Goal: Task Accomplishment & Management: Manage account settings

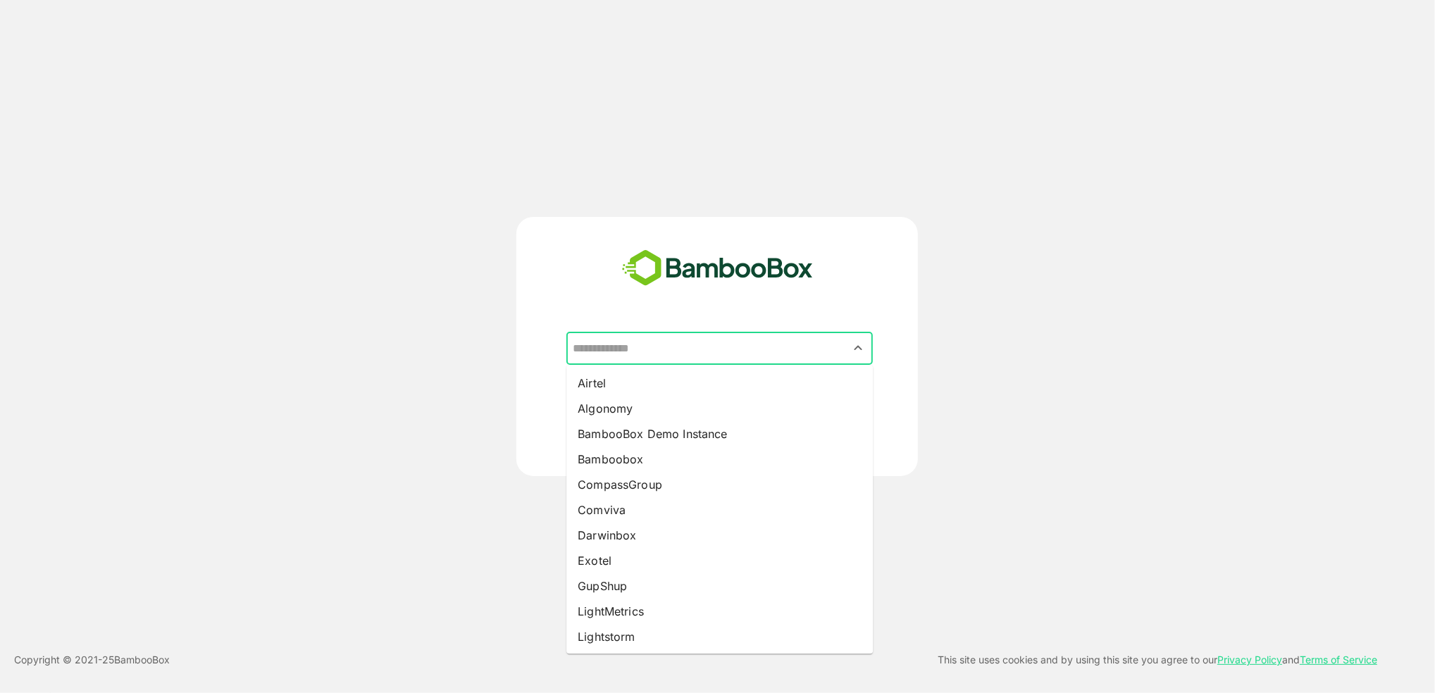
click at [688, 349] on input "text" at bounding box center [719, 348] width 301 height 27
click at [658, 533] on li "Darwinbox" at bounding box center [720, 535] width 307 height 25
type input "*********"
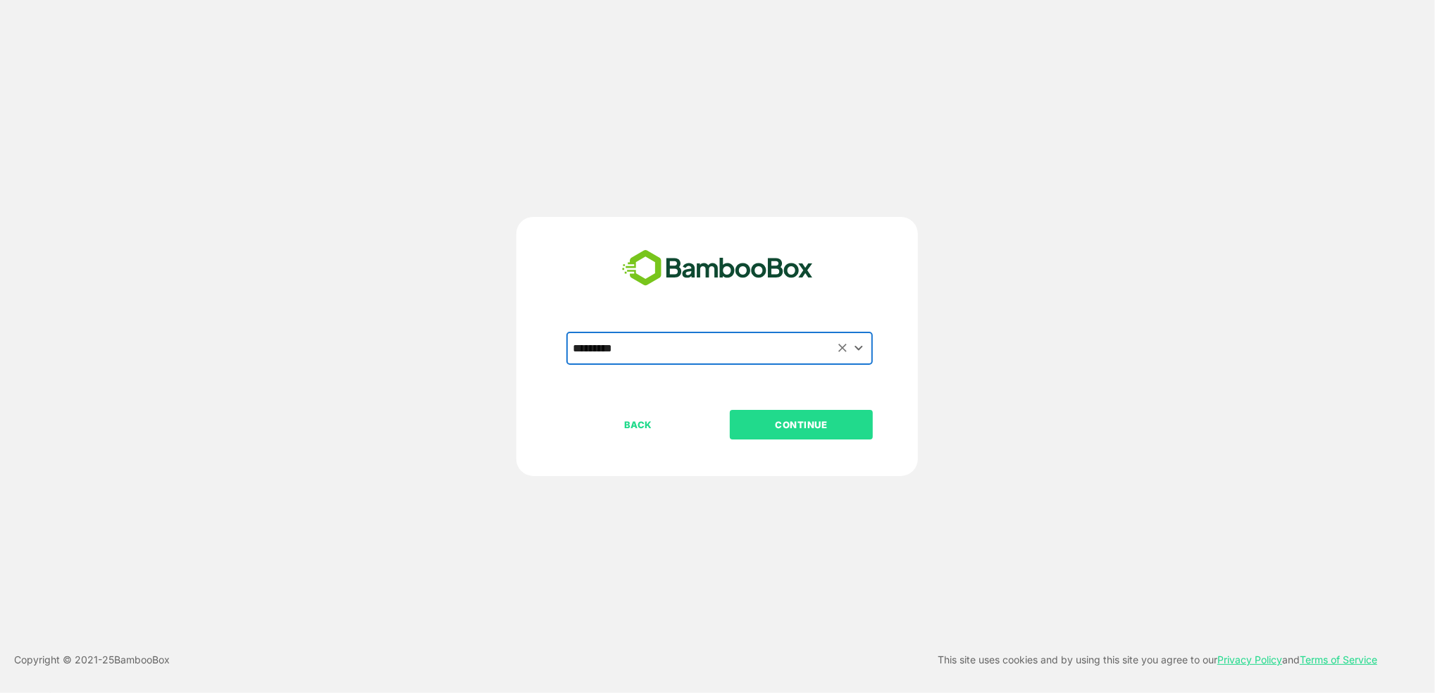
click at [786, 426] on p "CONTINUE" at bounding box center [801, 425] width 141 height 16
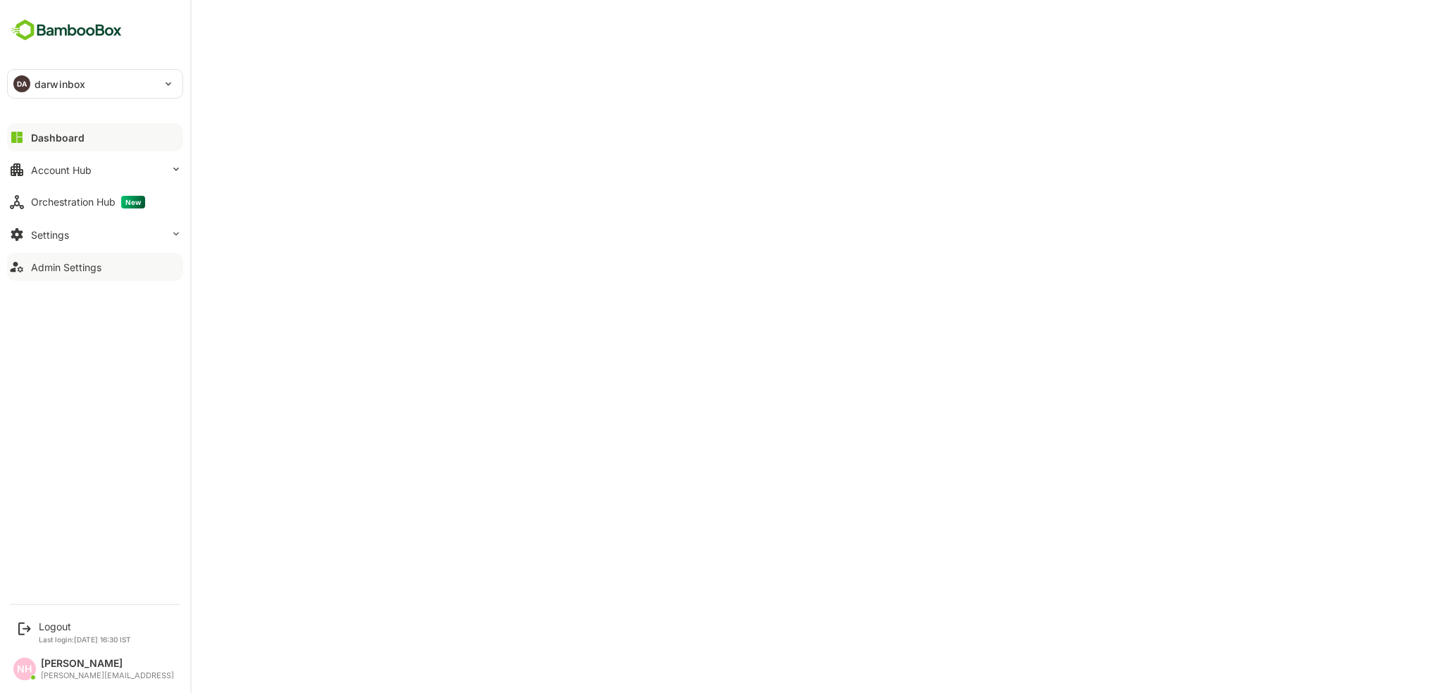
click at [73, 266] on div "Admin Settings" at bounding box center [66, 267] width 70 height 12
click at [57, 256] on button "Admin Settings" at bounding box center [95, 267] width 176 height 28
